Goal: Information Seeking & Learning: Understand process/instructions

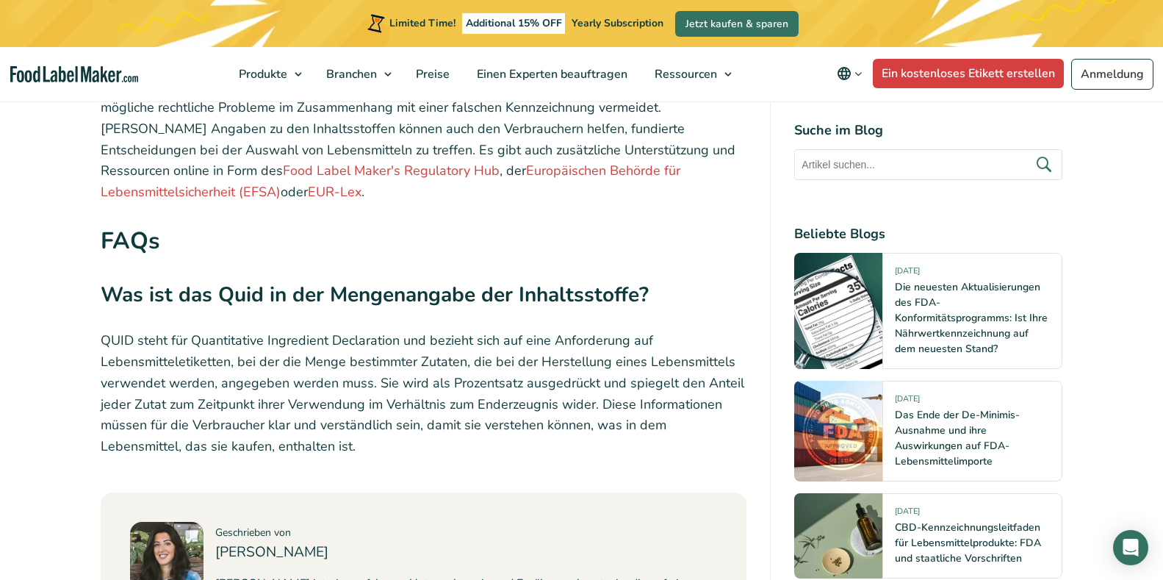
scroll to position [5803, 0]
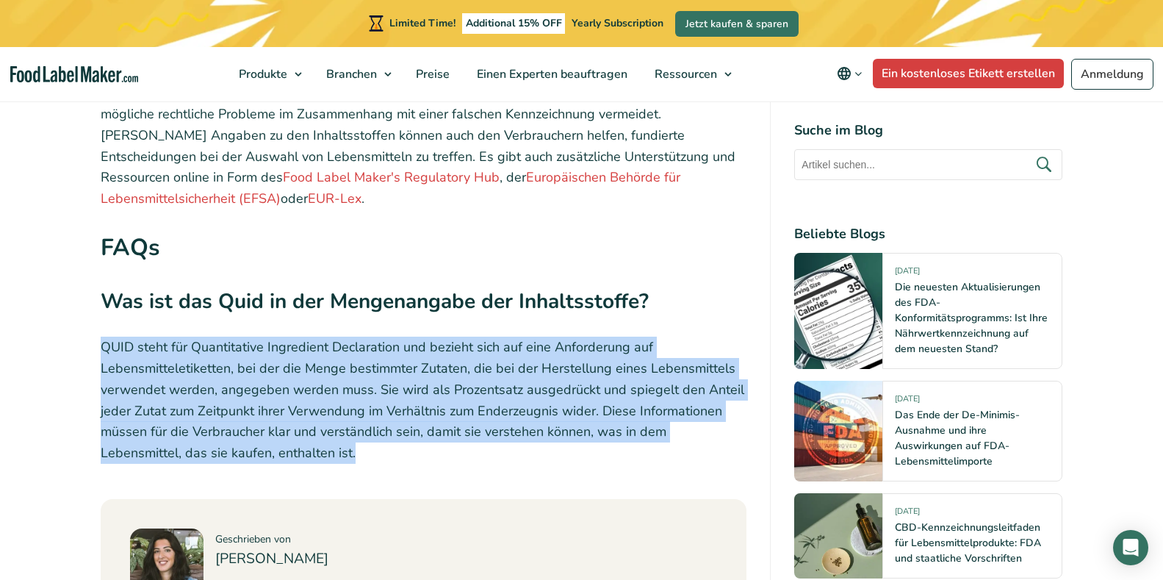
drag, startPoint x: 100, startPoint y: 251, endPoint x: 197, endPoint y: 361, distance: 146.8
click at [197, 361] on p "QUID steht für Quantitative Ingredient Declaration und bezieht sich auf eine An…" at bounding box center [424, 399] width 646 height 127
copy p "QUID steht für Quantitative Ingredient Declaration und bezieht sich auf eine An…"
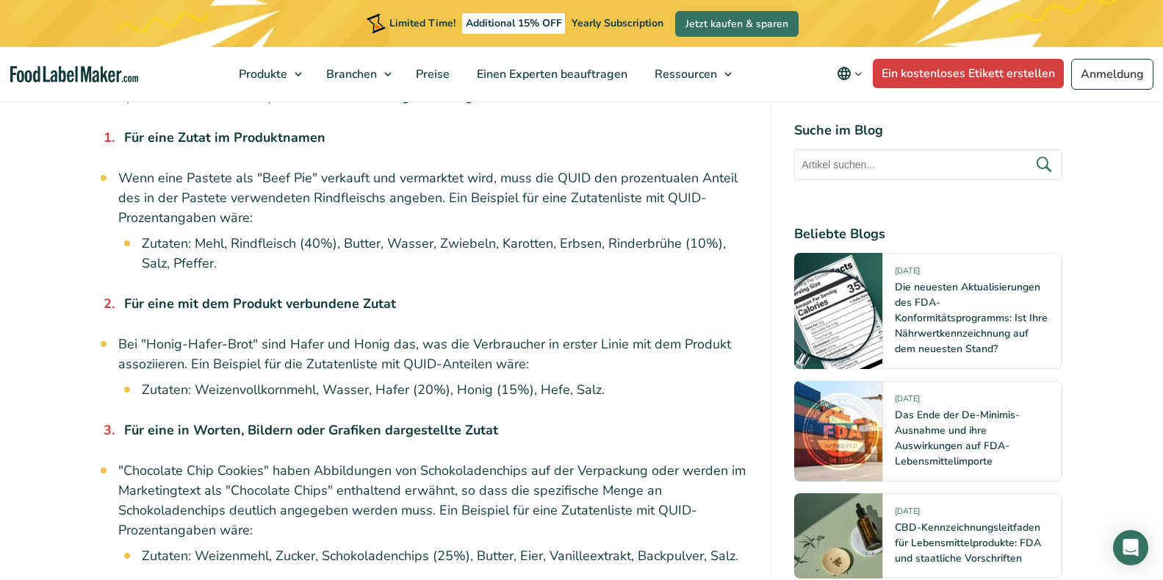
scroll to position [2791, 0]
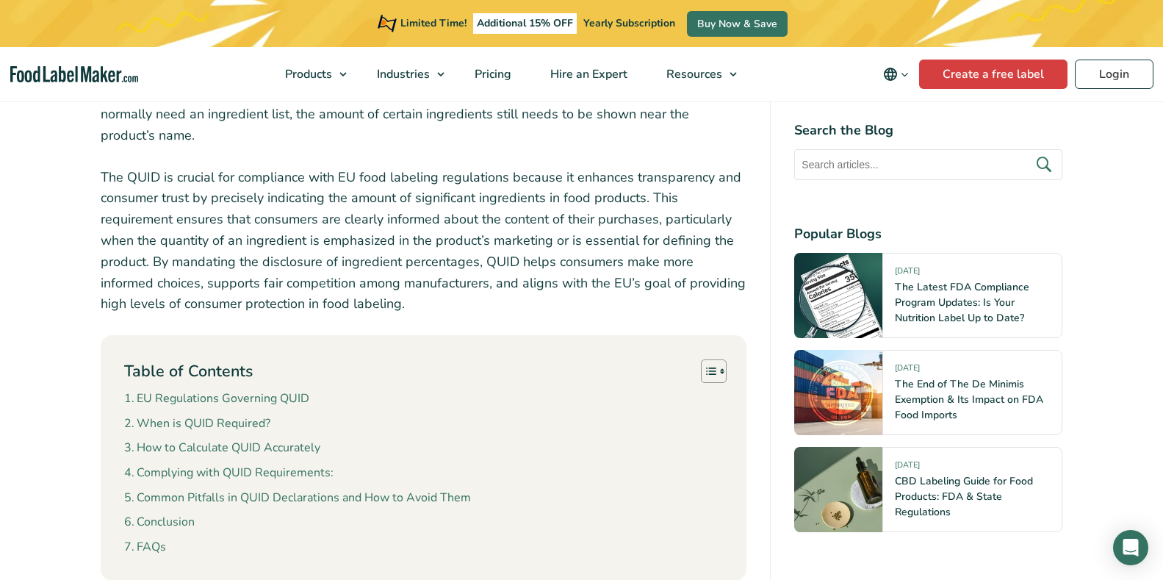
scroll to position [661, 0]
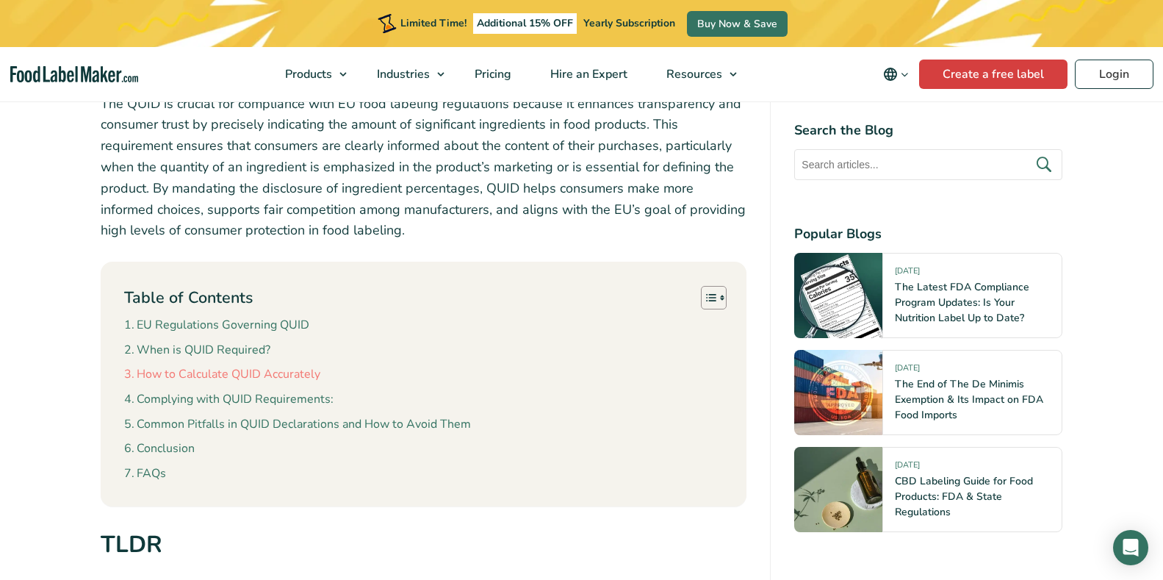
click at [281, 372] on link "How to Calculate QUID Accurately" at bounding box center [222, 374] width 196 height 19
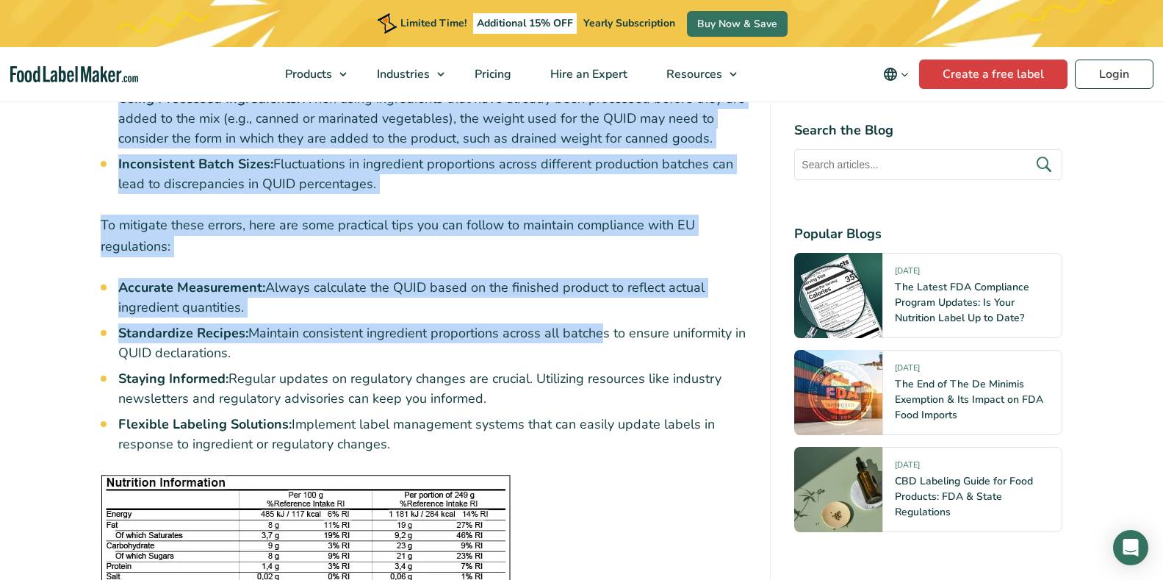
scroll to position [4630, 0]
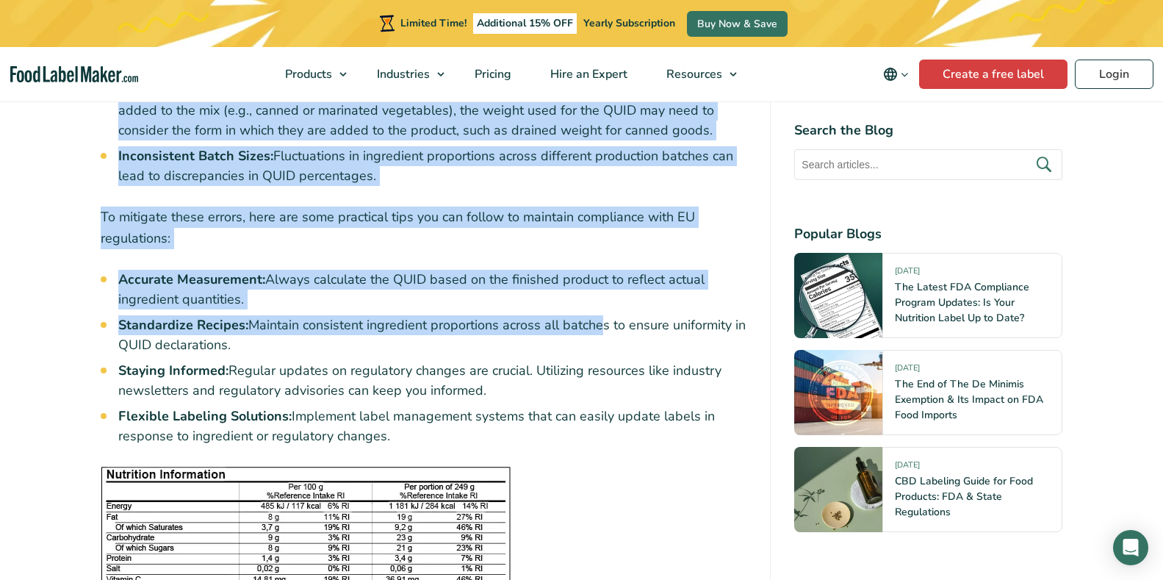
drag, startPoint x: 93, startPoint y: 223, endPoint x: 455, endPoint y: 416, distance: 410.1
copy div "Calculating the Quantitative Ingredient Declaration (QUID) accurately is essent…"
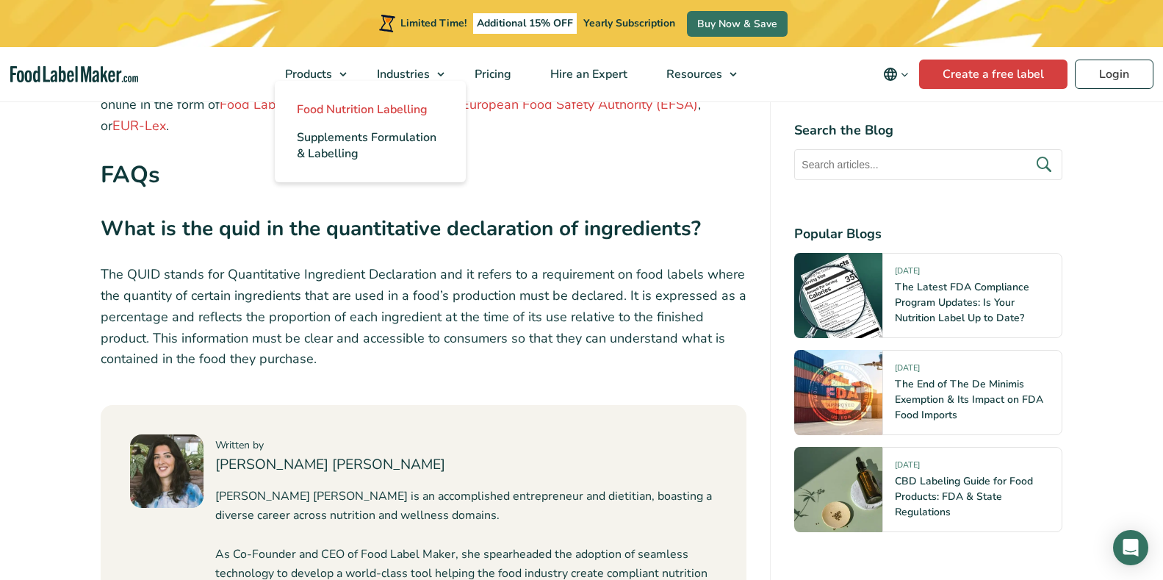
scroll to position [5071, 0]
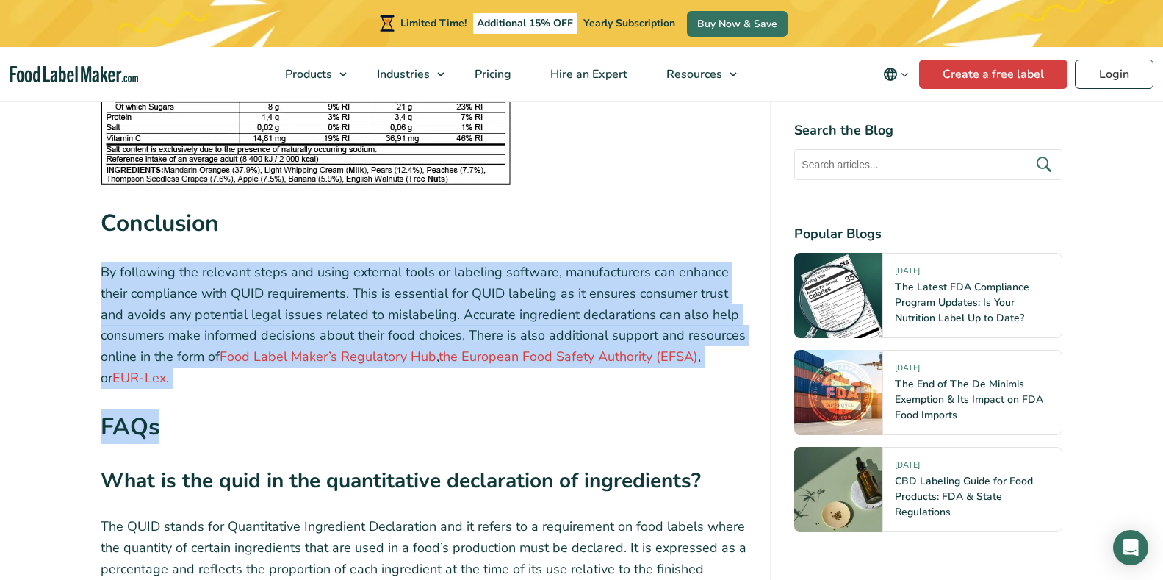
drag, startPoint x: 101, startPoint y: 241, endPoint x: 199, endPoint y: 364, distance: 156.8
copy div "By following the relevant steps and using external tools or labeling software, …"
